Goal: Task Accomplishment & Management: Use online tool/utility

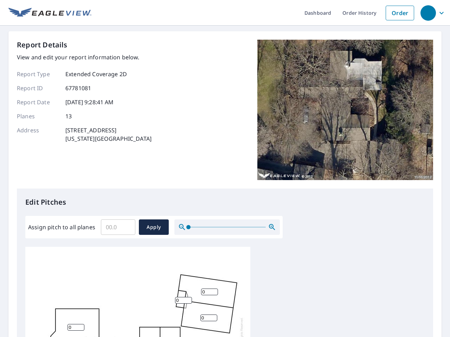
click at [225, 169] on div "Report Details View and edit your report information below. Report Type Extende…" at bounding box center [225, 114] width 416 height 149
click at [428, 13] on div "button" at bounding box center [427, 12] width 15 height 15
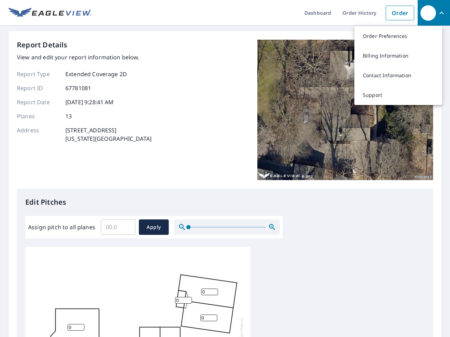
click at [118, 227] on input "Assign pitch to all planes" at bounding box center [118, 228] width 34 height 20
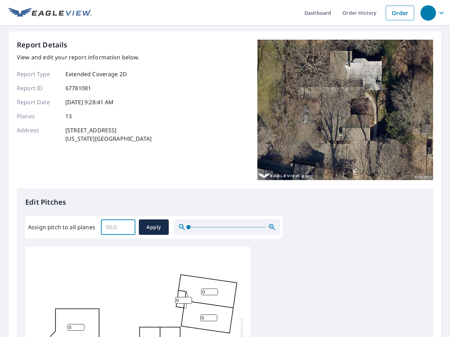
click at [154, 227] on span "Apply" at bounding box center [153, 227] width 19 height 9
click at [272, 227] on icon "button" at bounding box center [272, 227] width 8 height 8
